Goal: Transaction & Acquisition: Download file/media

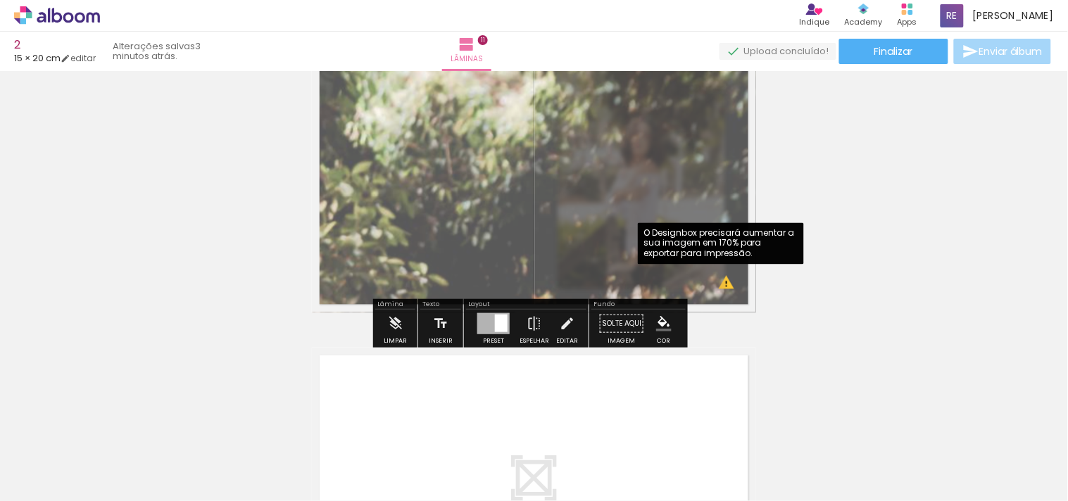
scroll to position [0, 732]
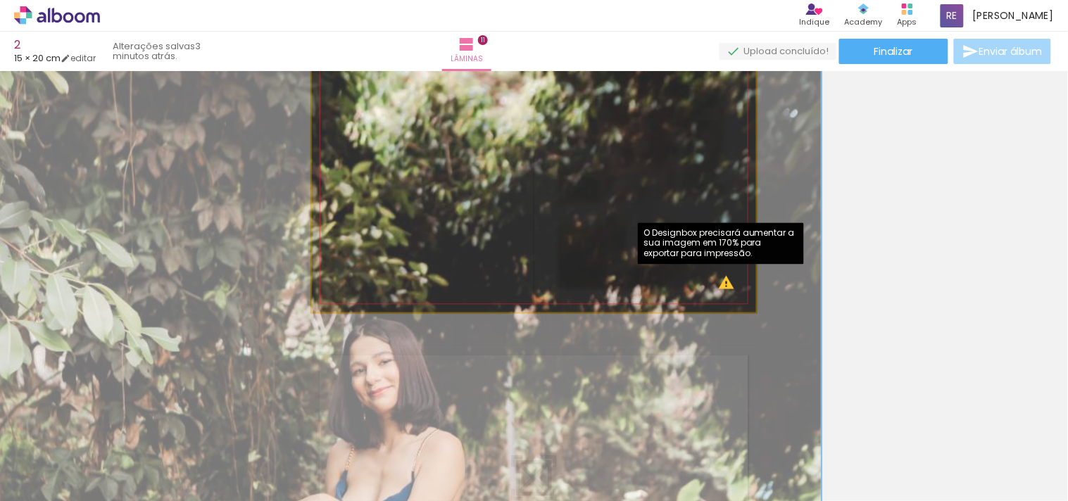
click at [721, 284] on quentale-photo at bounding box center [534, 164] width 444 height 296
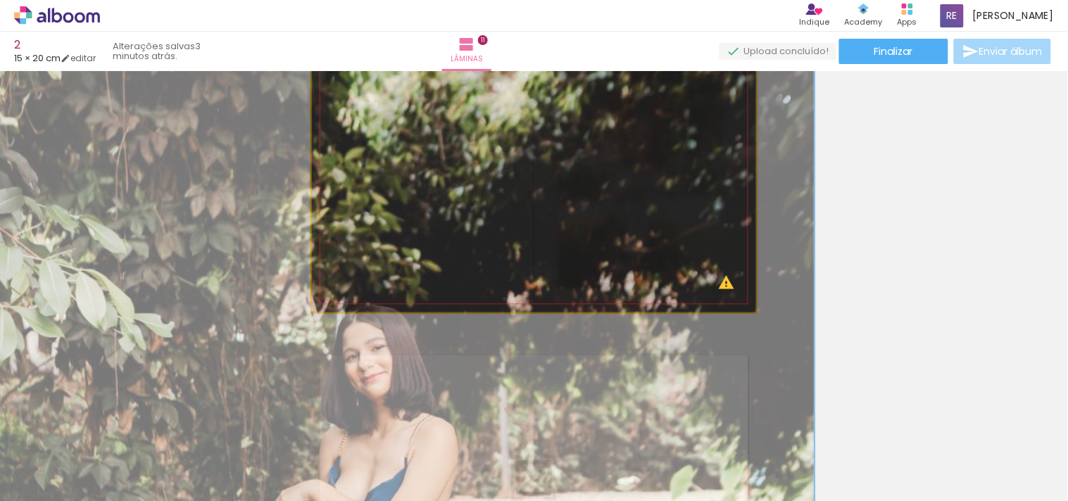
drag, startPoint x: 730, startPoint y: 293, endPoint x: 723, endPoint y: 279, distance: 15.7
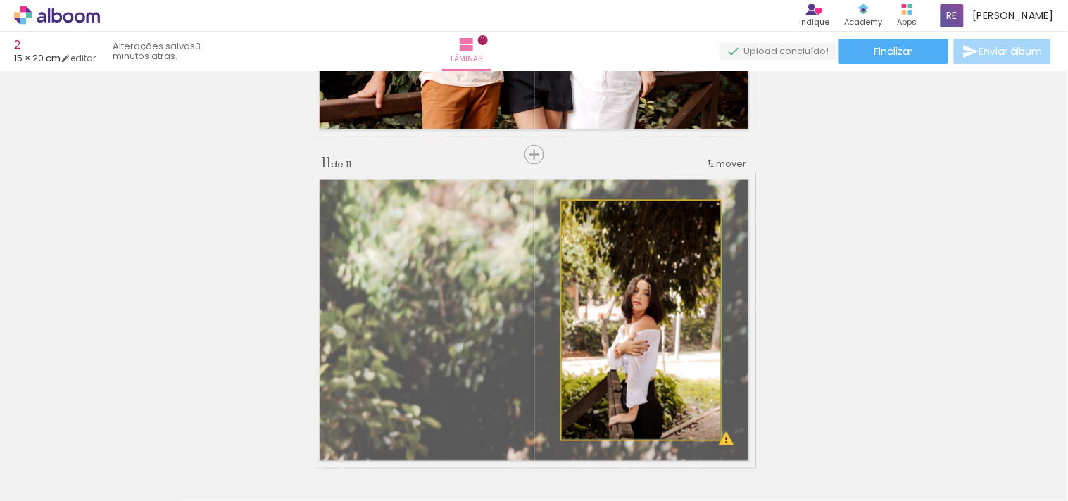
click at [632, 265] on quentale-photo at bounding box center [641, 320] width 159 height 239
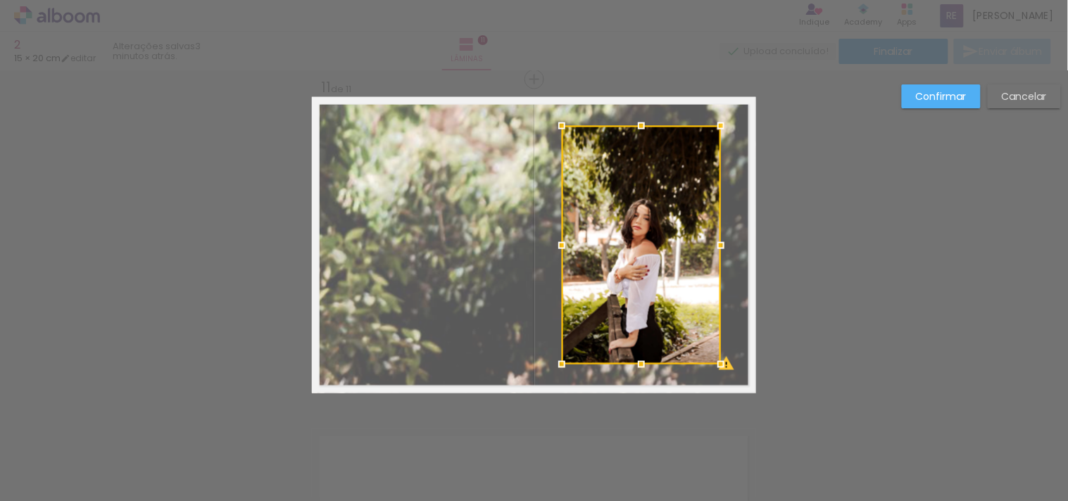
scroll to position [3332, 0]
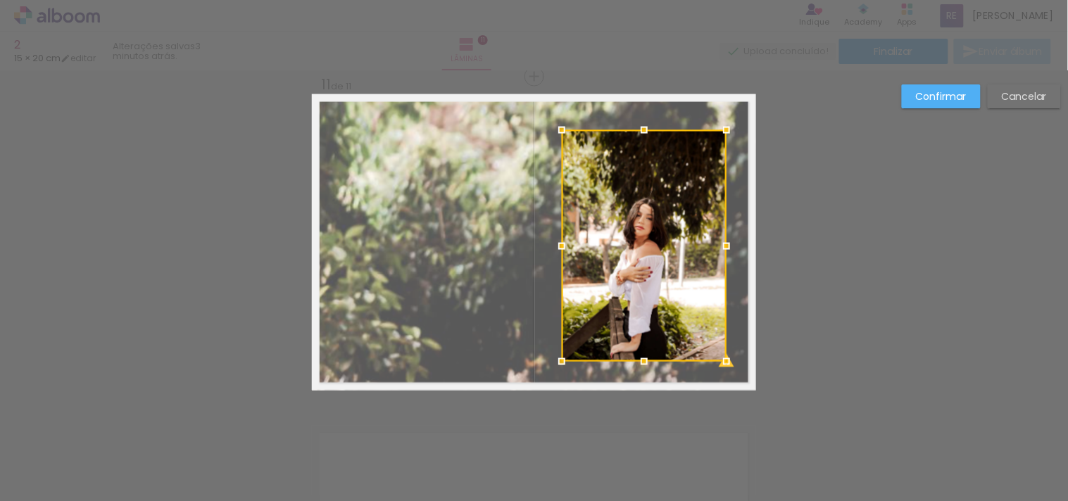
drag, startPoint x: 711, startPoint y: 123, endPoint x: 707, endPoint y: 130, distance: 8.2
click at [707, 130] on div at bounding box center [644, 246] width 165 height 232
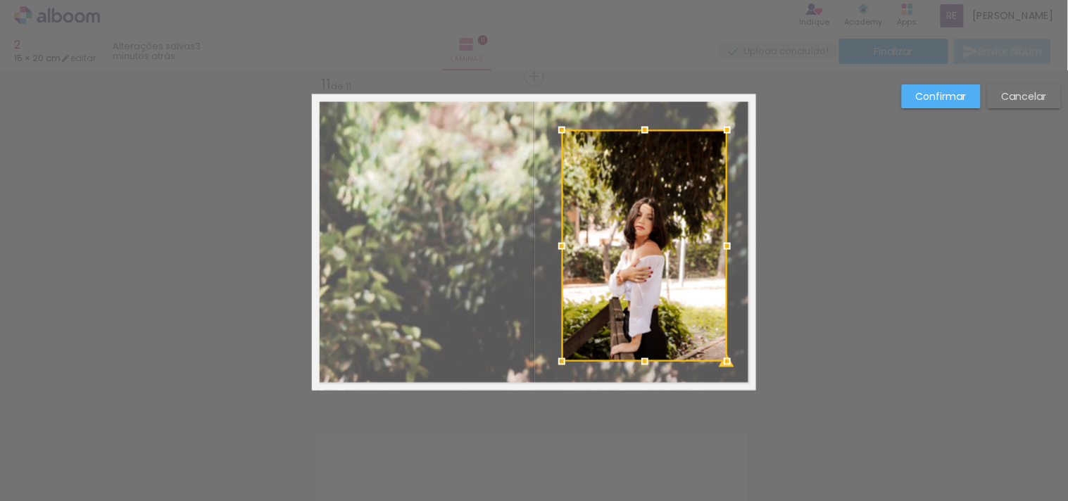
click at [0, 0] on slot "Confirmar" at bounding box center [0, 0] width 0 height 0
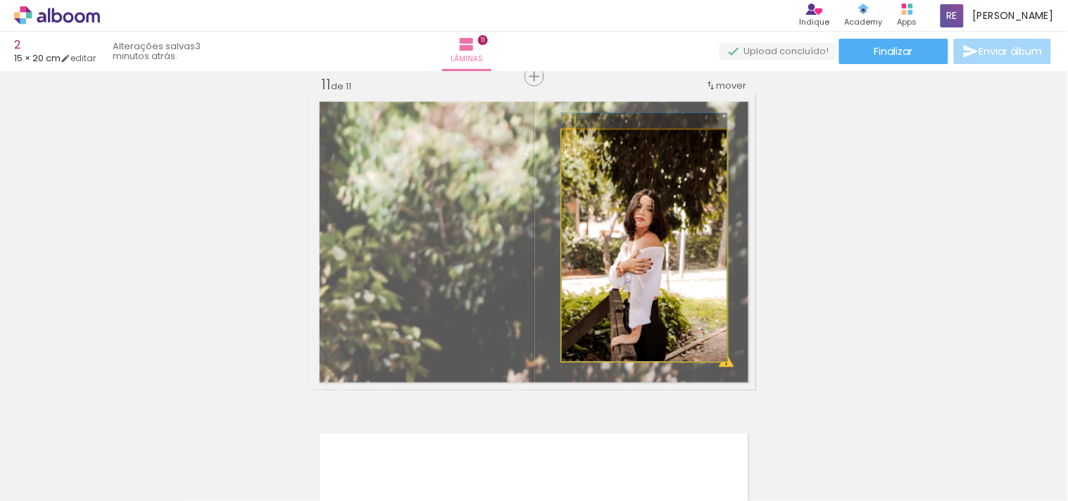
drag, startPoint x: 677, startPoint y: 279, endPoint x: 681, endPoint y: 257, distance: 22.2
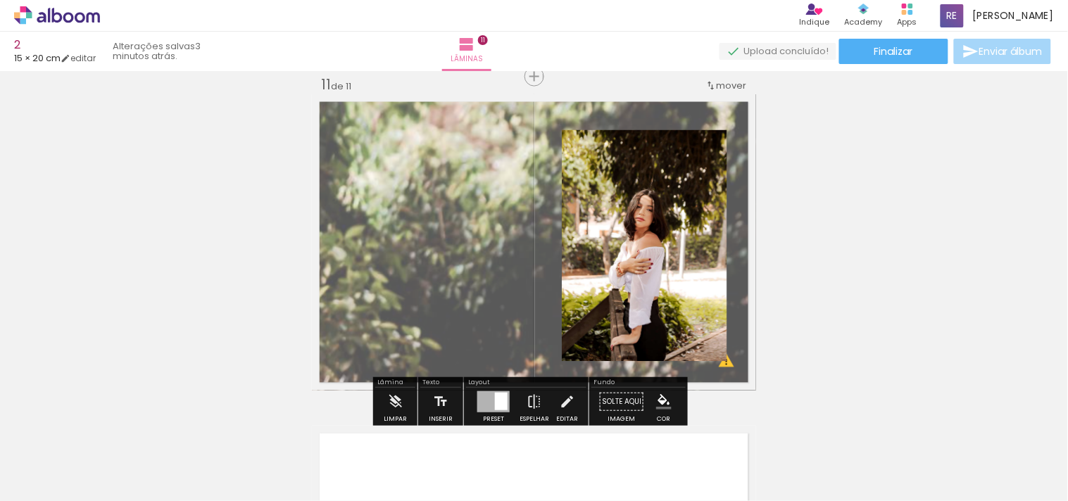
click at [678, 211] on quentale-photo at bounding box center [644, 246] width 165 height 232
click at [602, 206] on quentale-photo at bounding box center [644, 246] width 165 height 232
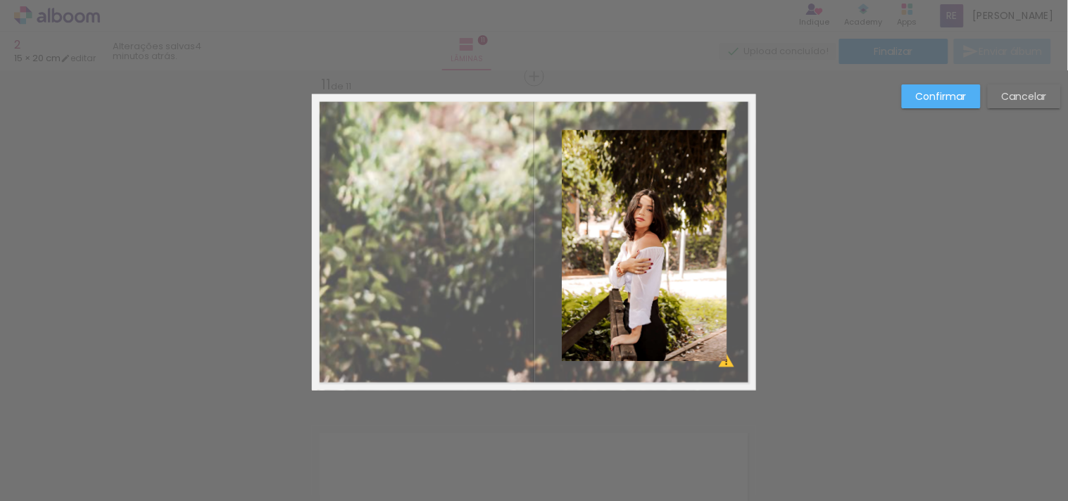
click at [707, 157] on quentale-photo at bounding box center [644, 246] width 165 height 232
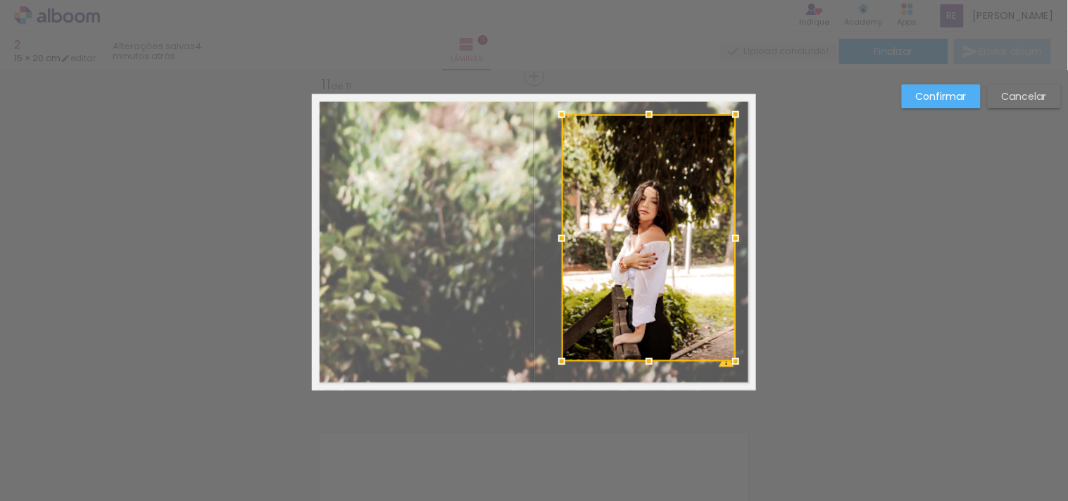
drag, startPoint x: 726, startPoint y: 124, endPoint x: 735, endPoint y: 108, distance: 17.6
click at [735, 108] on div at bounding box center [735, 115] width 28 height 28
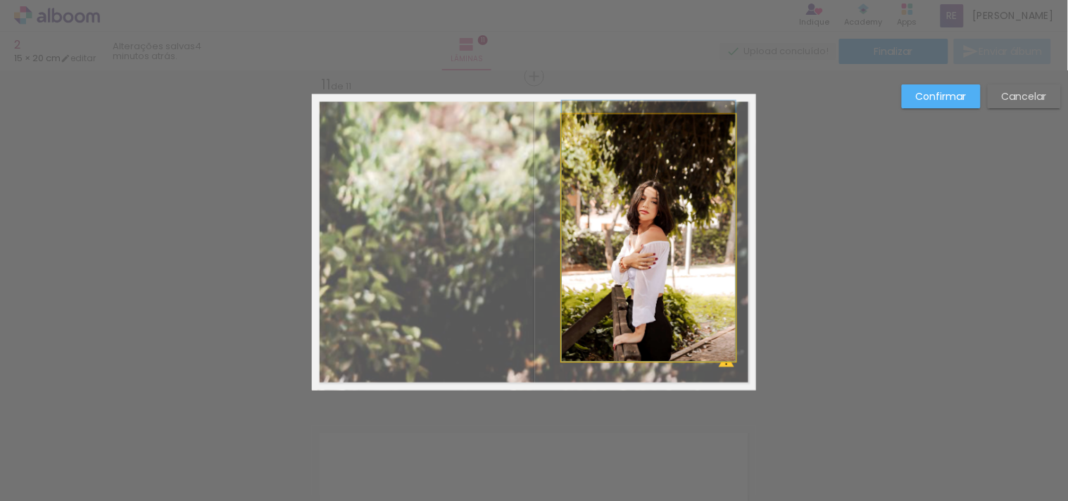
drag, startPoint x: 663, startPoint y: 215, endPoint x: 673, endPoint y: 191, distance: 25.9
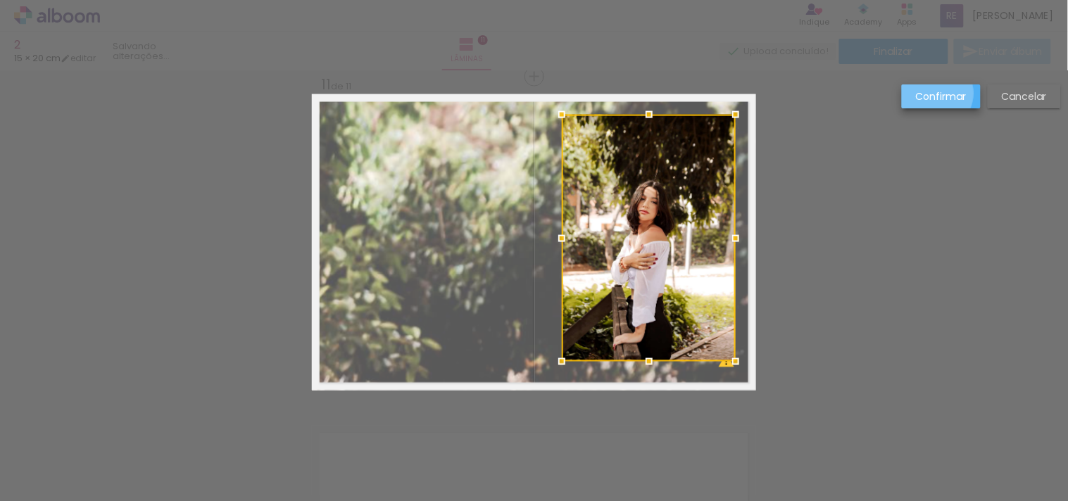
drag, startPoint x: 935, startPoint y: 94, endPoint x: 789, endPoint y: 222, distance: 194.0
click at [0, 0] on slot "Confirmar" at bounding box center [0, 0] width 0 height 0
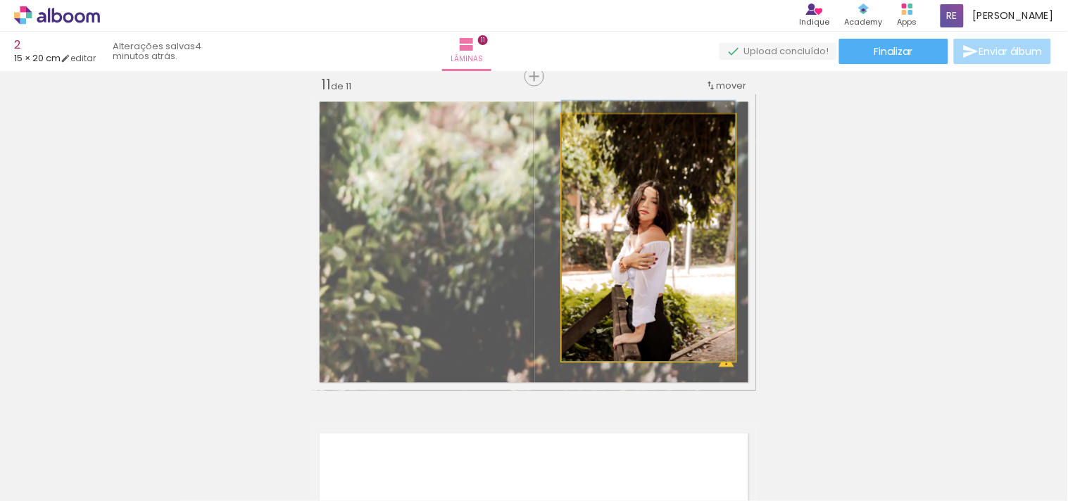
drag, startPoint x: 662, startPoint y: 228, endPoint x: 662, endPoint y: 218, distance: 9.9
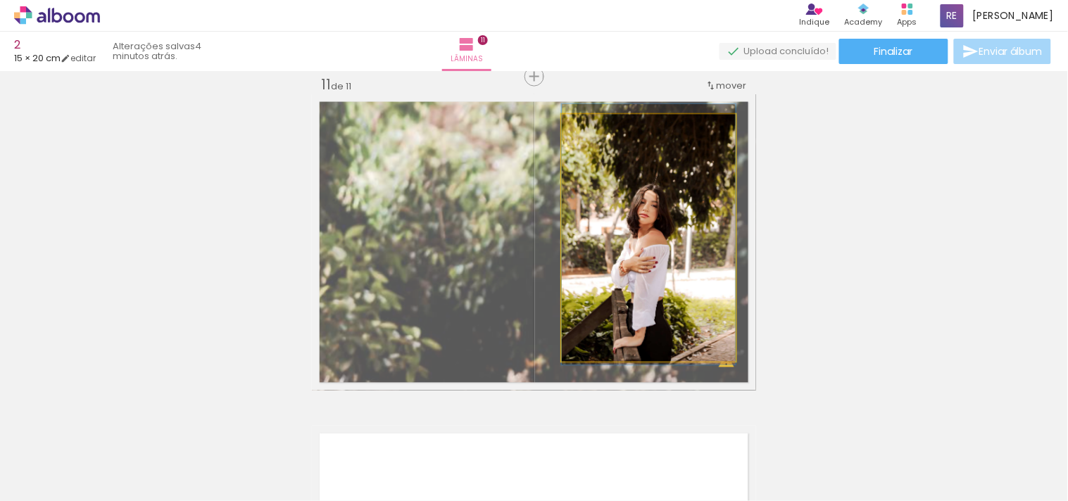
drag, startPoint x: 662, startPoint y: 217, endPoint x: 678, endPoint y: 219, distance: 16.3
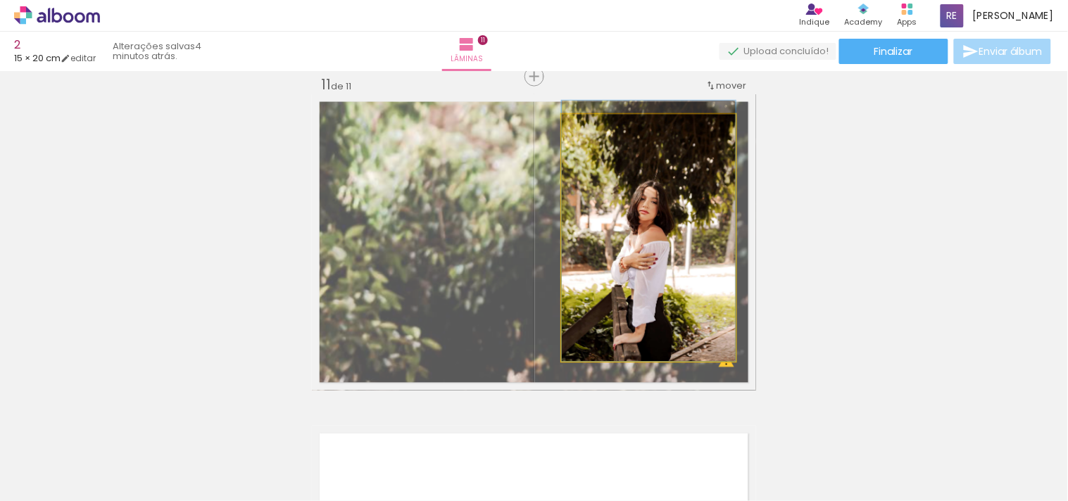
drag, startPoint x: 691, startPoint y: 224, endPoint x: 652, endPoint y: 199, distance: 45.9
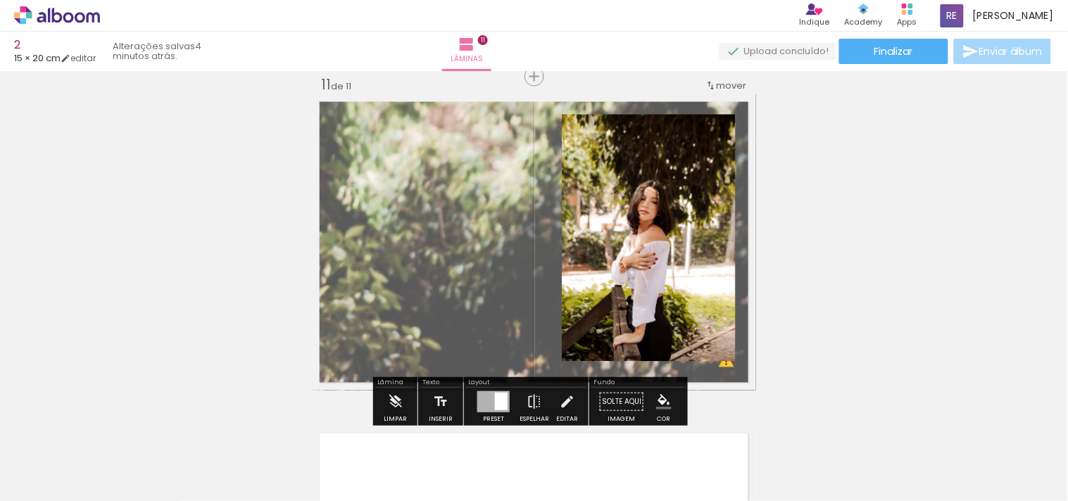
click at [660, 201] on quentale-photo at bounding box center [649, 238] width 174 height 247
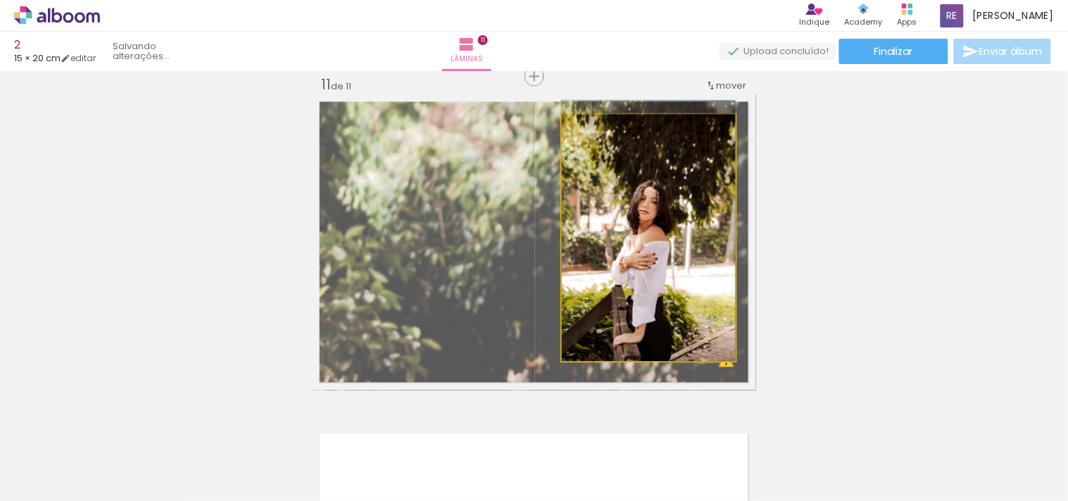
click at [660, 201] on quentale-photo at bounding box center [649, 238] width 174 height 247
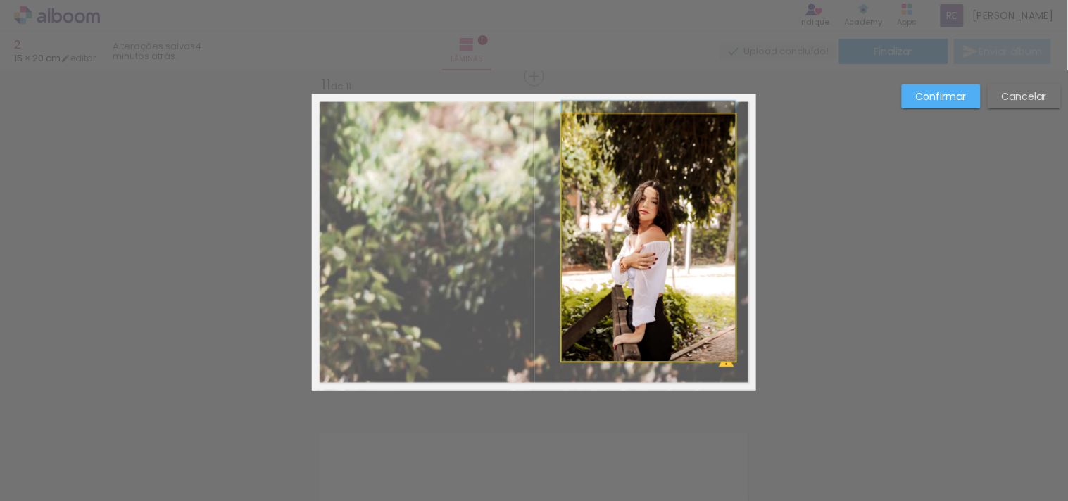
drag, startPoint x: 677, startPoint y: 205, endPoint x: 669, endPoint y: 183, distance: 23.4
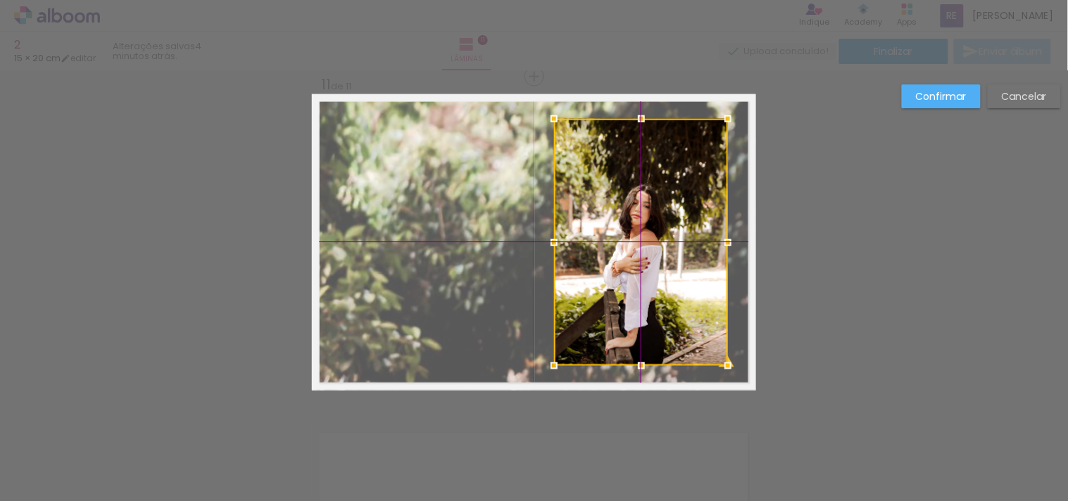
drag, startPoint x: 670, startPoint y: 187, endPoint x: 676, endPoint y: 215, distance: 28.7
click at [676, 215] on div at bounding box center [641, 242] width 174 height 247
click at [0, 0] on slot "Confirmar" at bounding box center [0, 0] width 0 height 0
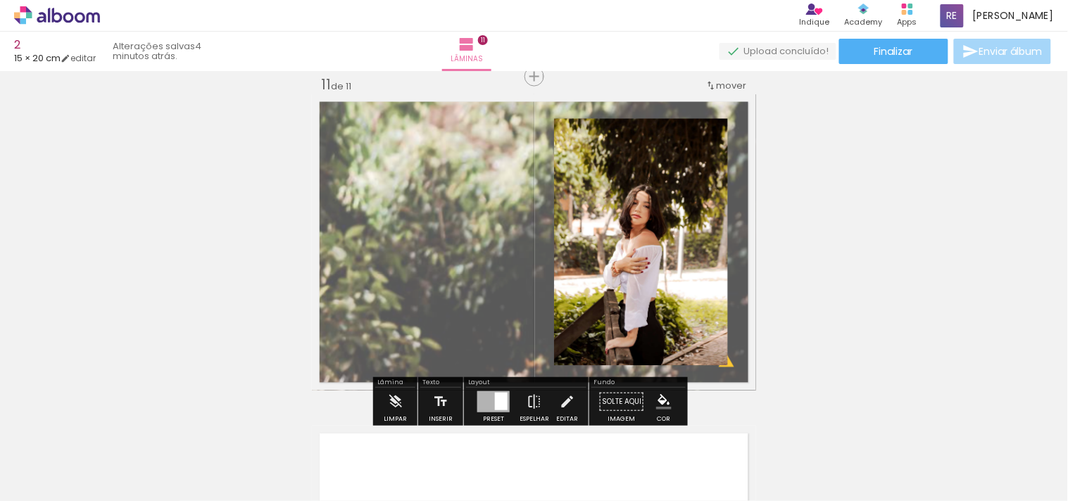
click at [388, 244] on quentale-layouter at bounding box center [534, 242] width 444 height 296
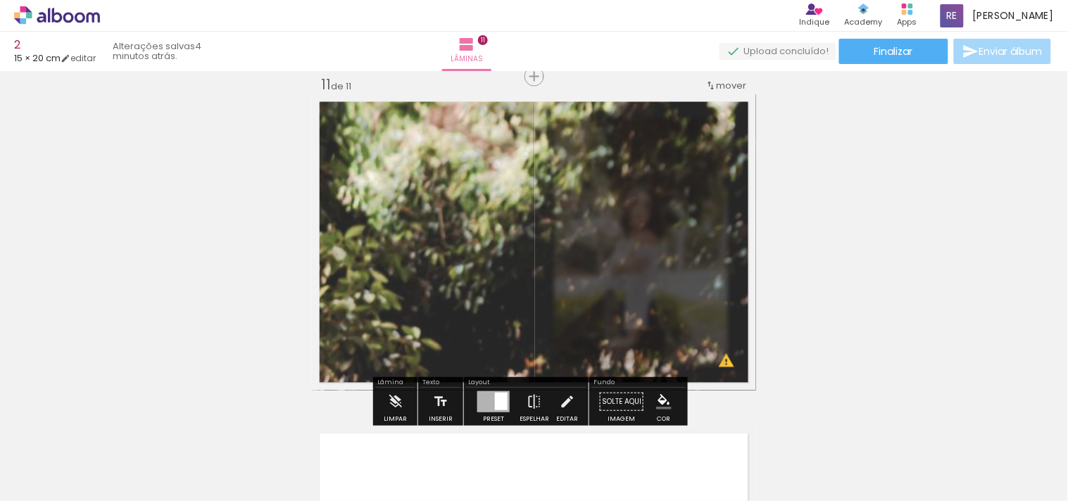
drag, startPoint x: 498, startPoint y: 134, endPoint x: 505, endPoint y: 134, distance: 7.8
type paper-slider "85"
click at [505, 134] on div at bounding box center [511, 130] width 23 height 23
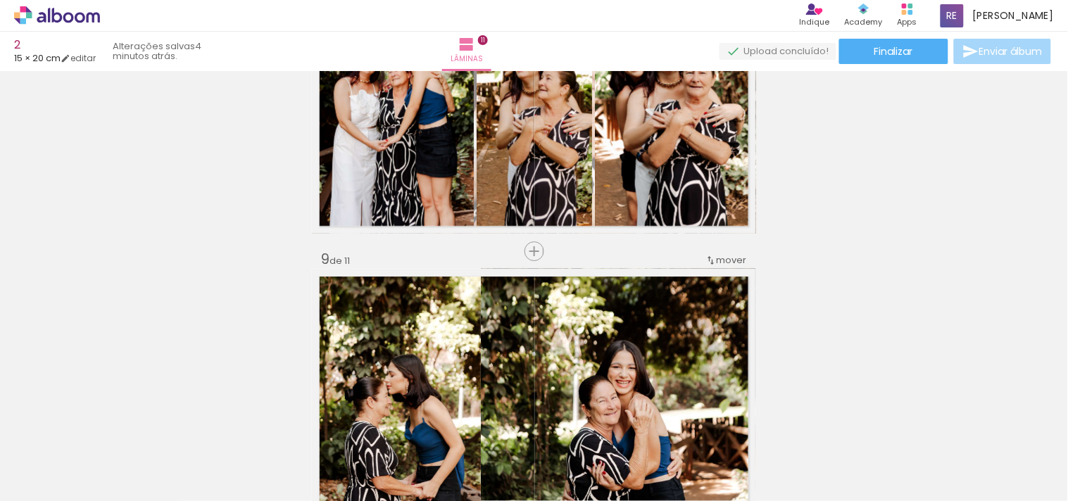
scroll to position [2472, 0]
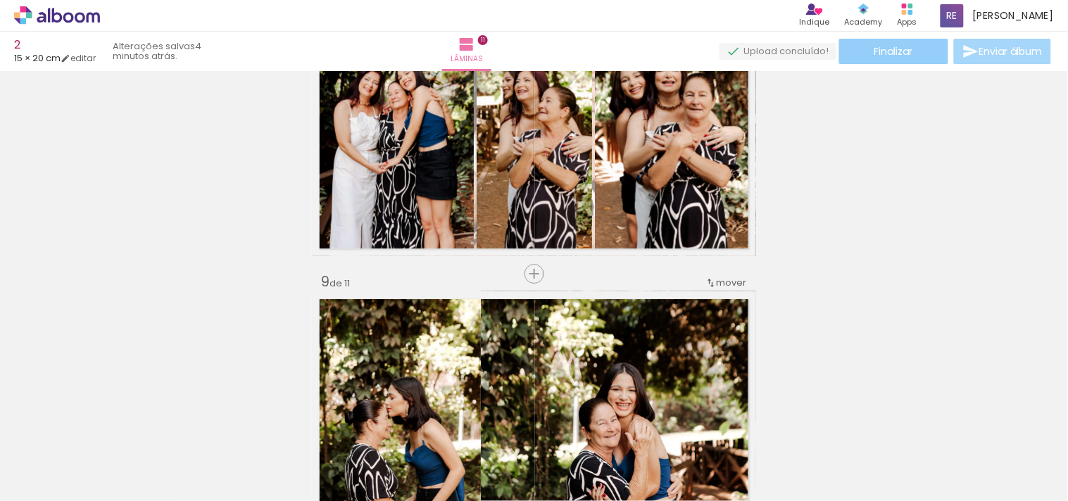
click at [902, 40] on paper-button "Finalizar" at bounding box center [893, 51] width 109 height 25
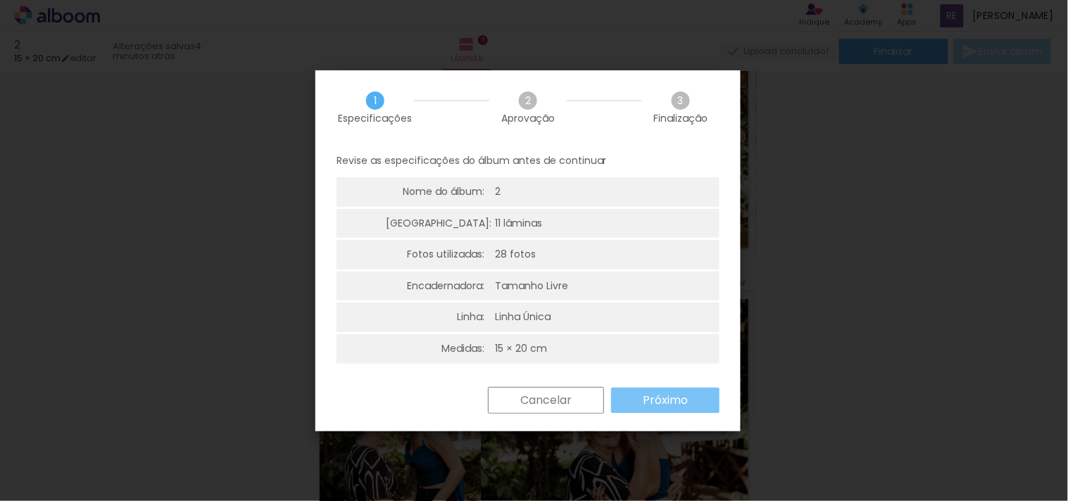
drag, startPoint x: 663, startPoint y: 407, endPoint x: 876, endPoint y: 342, distance: 222.8
click at [876, 342] on body "link( href="../../bower_components/polymer/polymer.html" rel="import" ) picture…" at bounding box center [534, 250] width 1068 height 501
click at [876, 341] on iron-overlay-backdrop at bounding box center [534, 250] width 1068 height 501
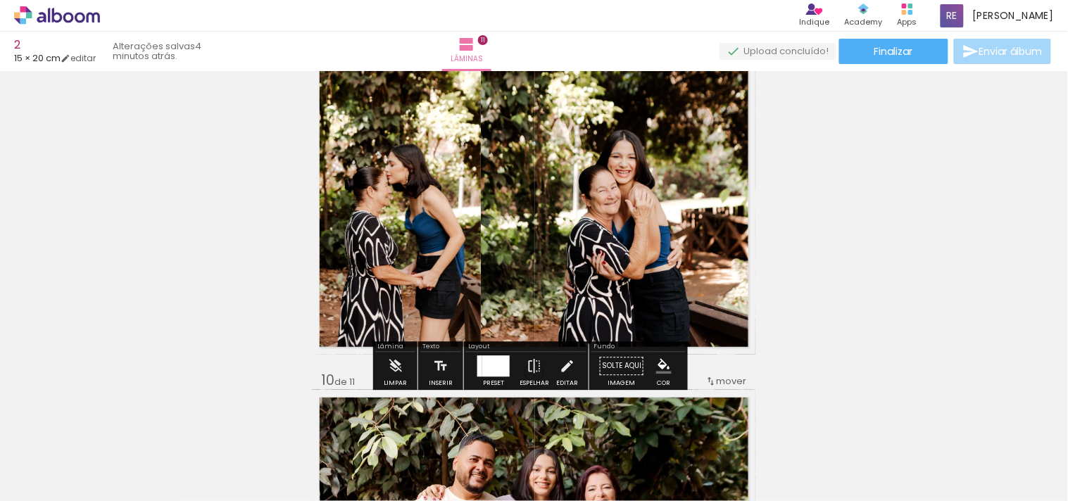
scroll to position [2707, 0]
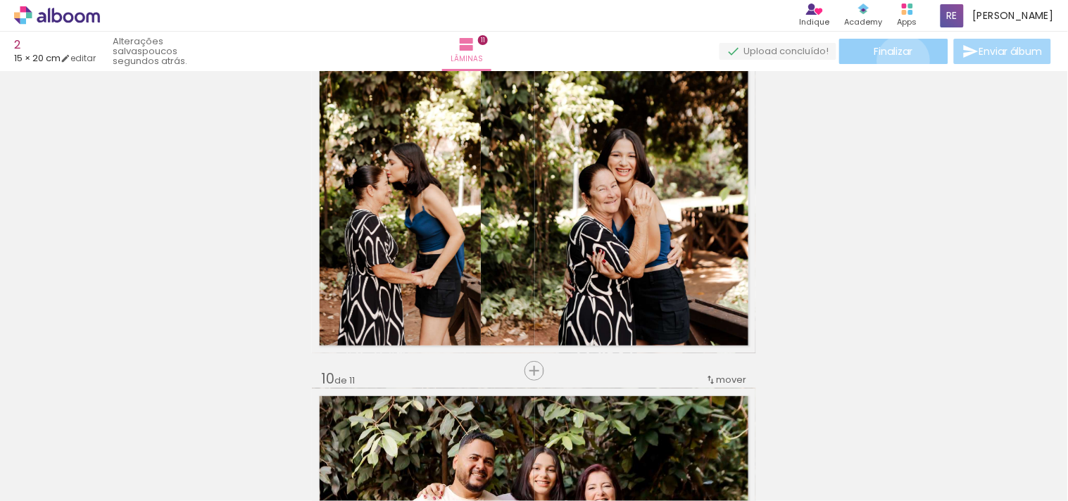
click at [899, 61] on paper-button "Finalizar" at bounding box center [893, 51] width 109 height 25
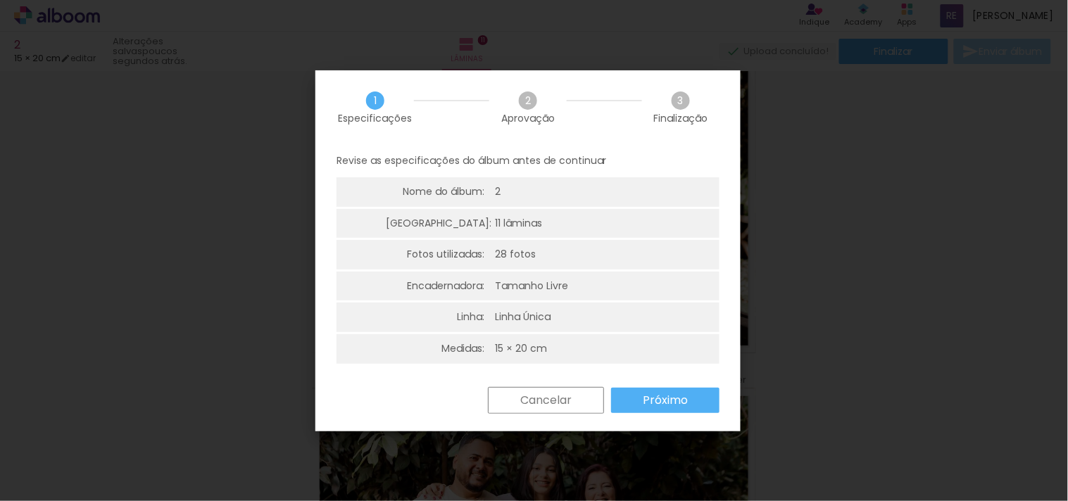
click at [673, 408] on paper-button "Próximo" at bounding box center [665, 400] width 108 height 25
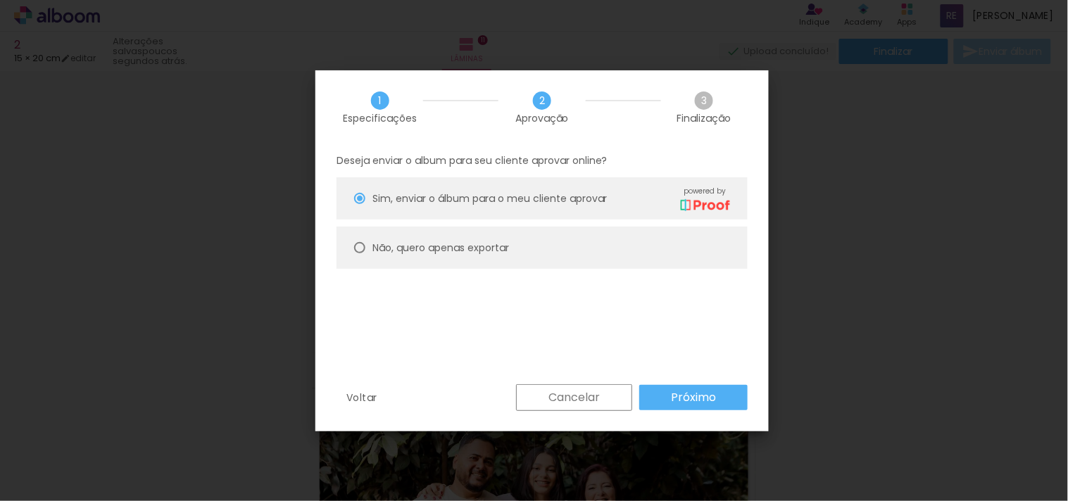
click at [0, 0] on slot "Não, quero apenas exportar" at bounding box center [0, 0] width 0 height 0
type paper-radio-button "on"
click at [739, 397] on paper-button "Próximo" at bounding box center [693, 397] width 108 height 25
type input "Alta, 300 DPI"
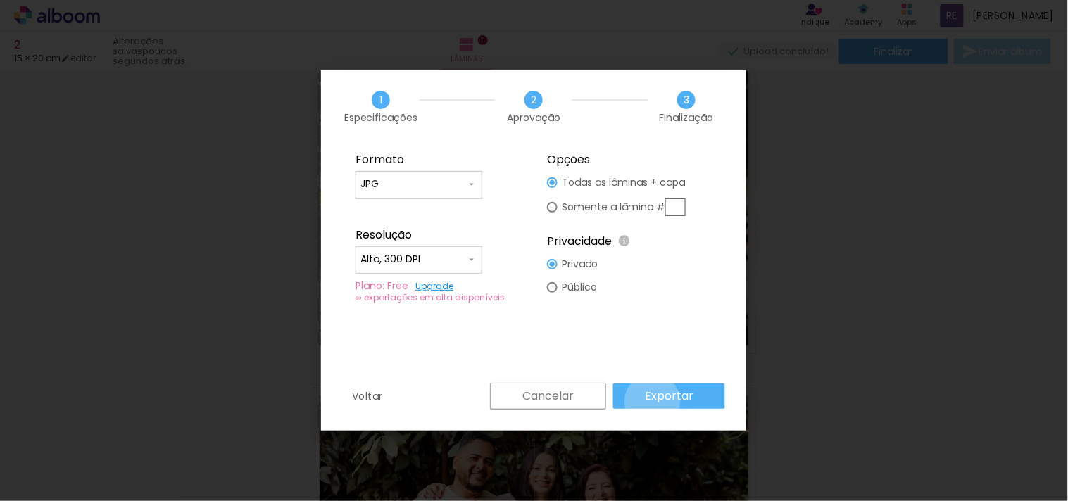
click at [0, 0] on slot "Exportar" at bounding box center [0, 0] width 0 height 0
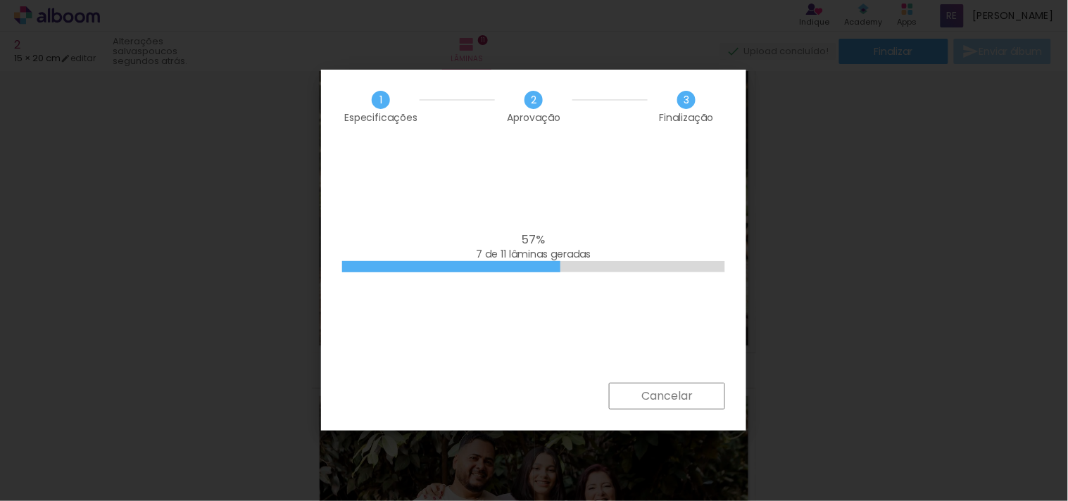
scroll to position [0, 732]
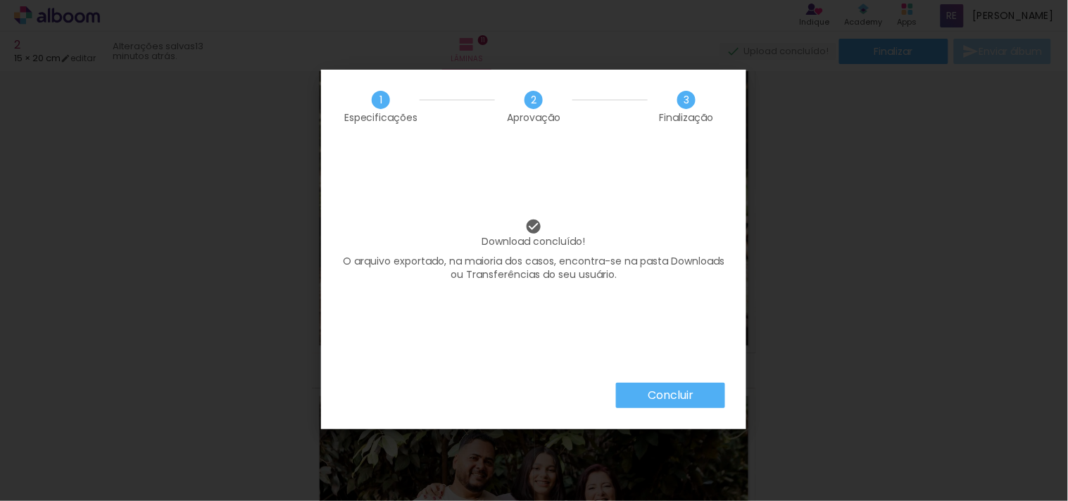
scroll to position [0, 732]
click at [694, 403] on paper-button "Concluir" at bounding box center [670, 395] width 109 height 25
